Goal: Information Seeking & Learning: Find specific page/section

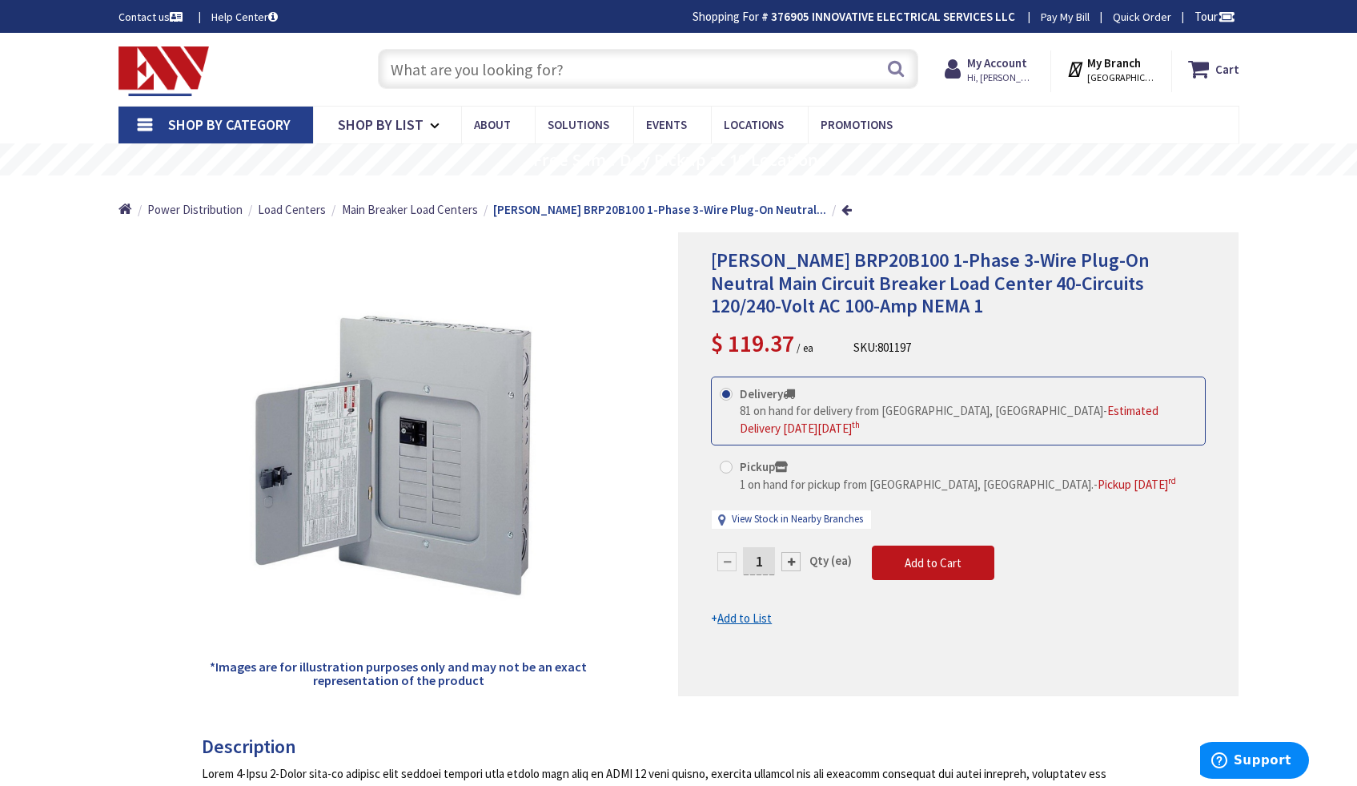
click at [457, 74] on input "text" at bounding box center [648, 69] width 541 height 40
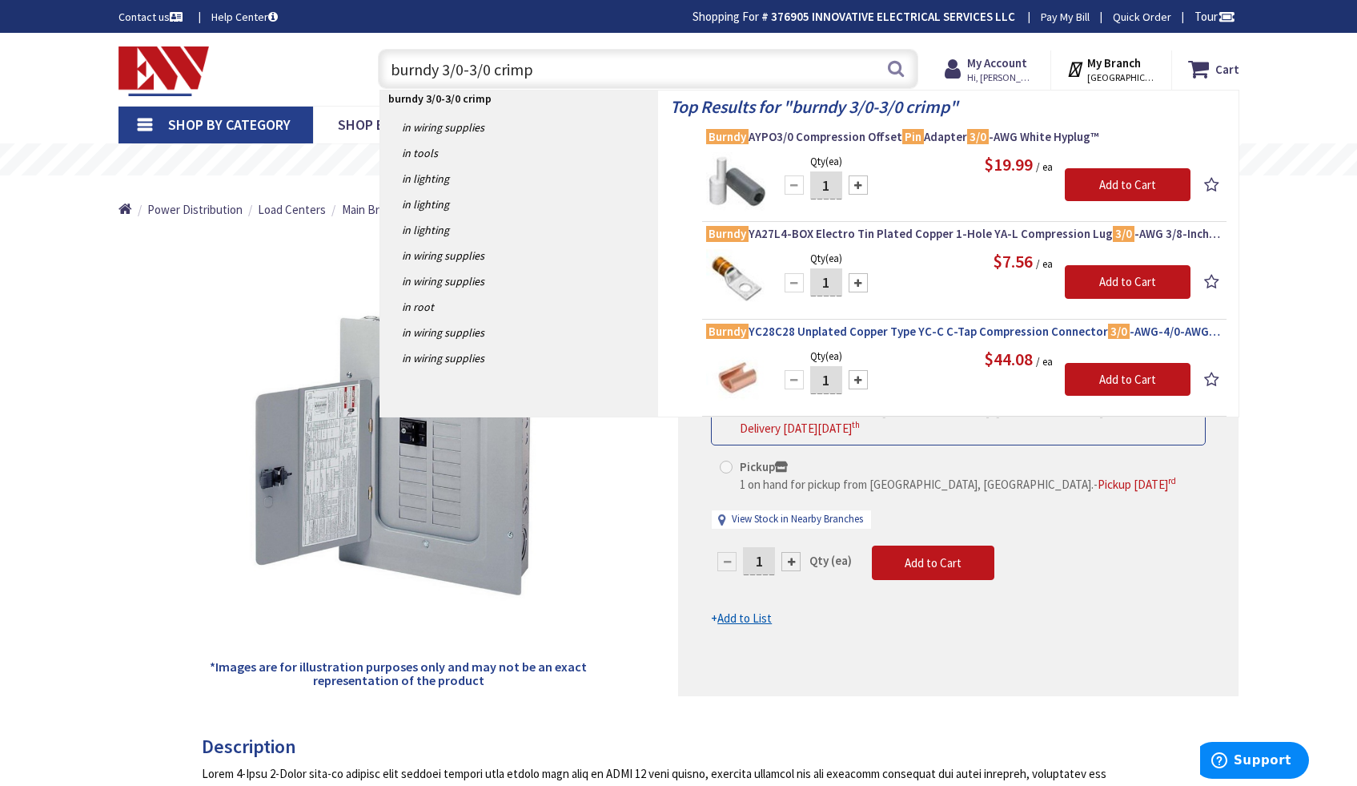
type input "burndy 3/0-3/0 crimp"
click at [858, 329] on span "Burndy YC28C28 Unplated Copper Type YC-C C-Tap Compression Connector 3/0 -AWG-4…" at bounding box center [964, 332] width 517 height 16
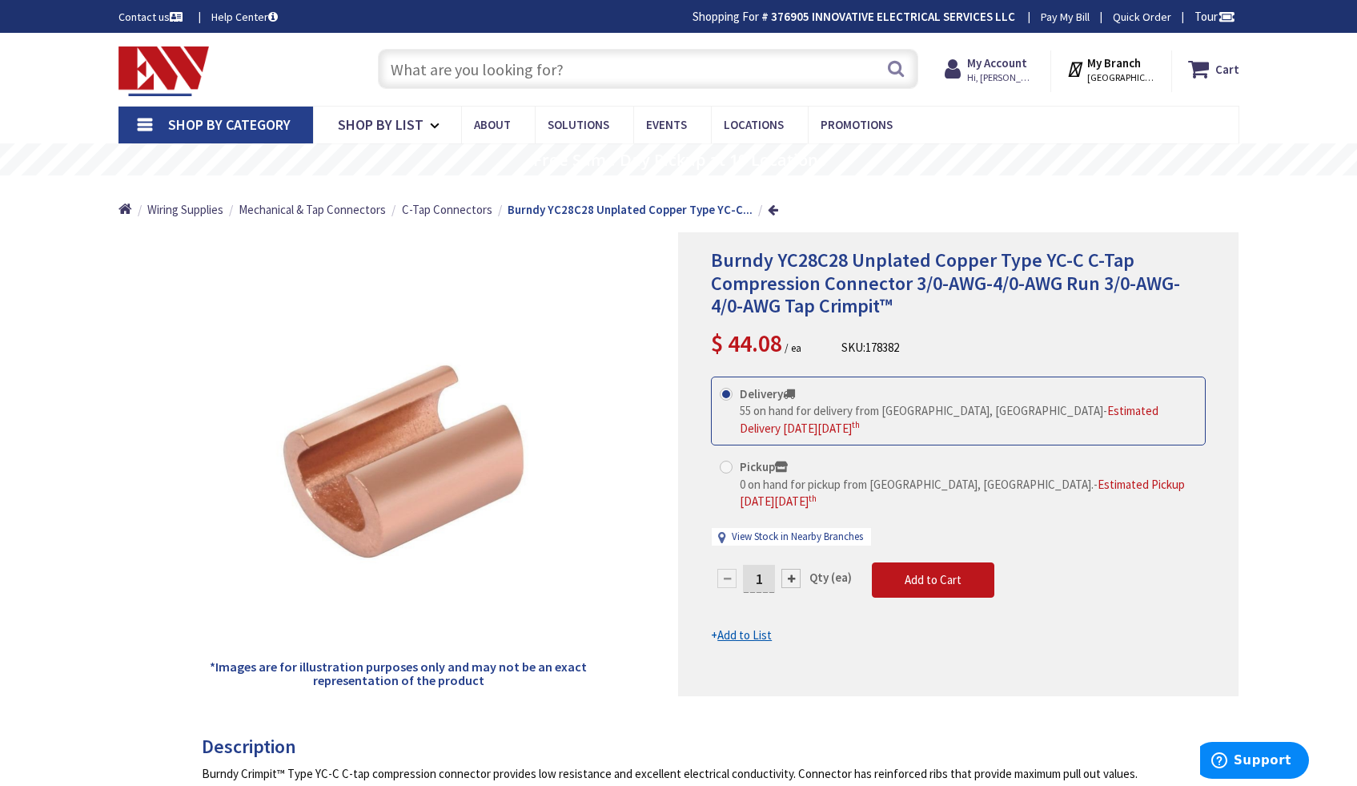
click at [573, 69] on input "text" at bounding box center [648, 69] width 541 height 40
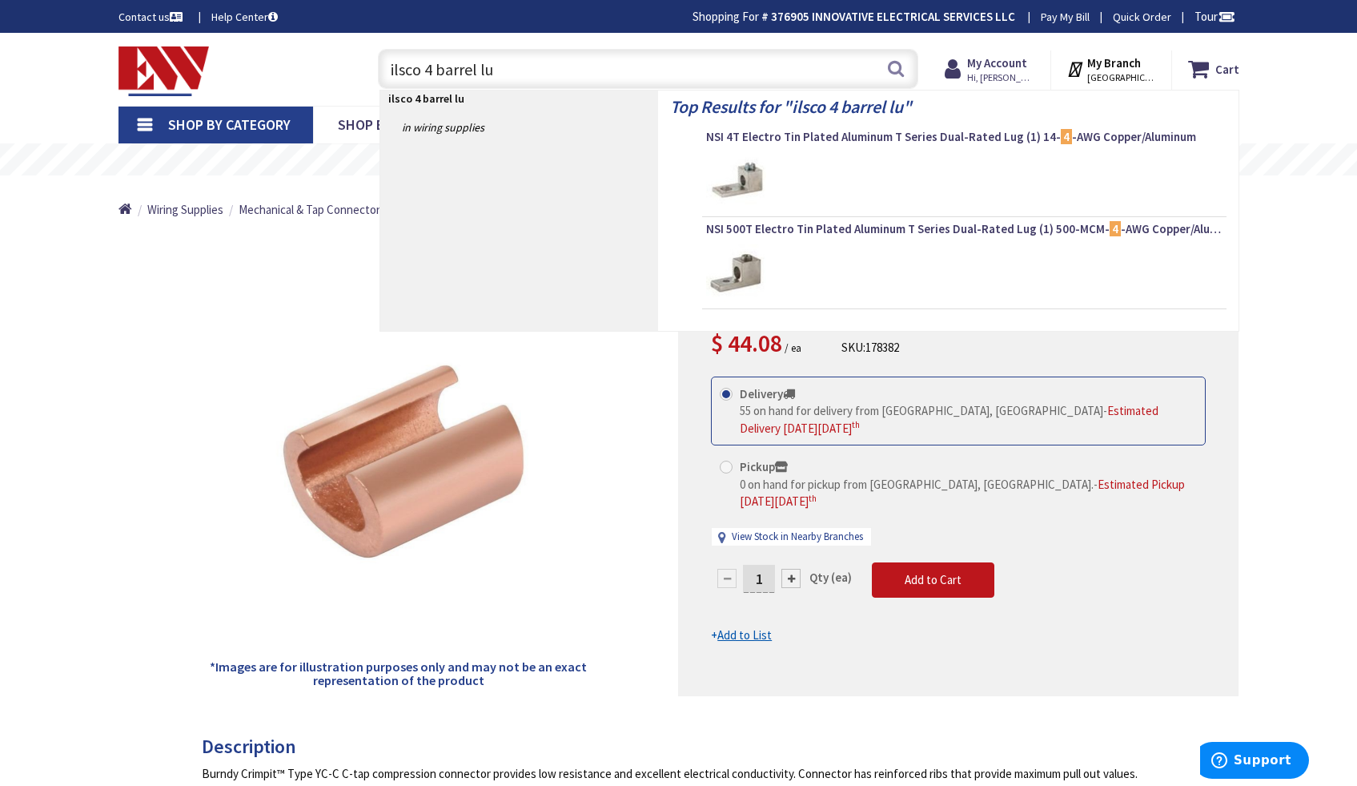
type input "ilsco 4 barrel lug"
